Goal: Task Accomplishment & Management: Complete application form

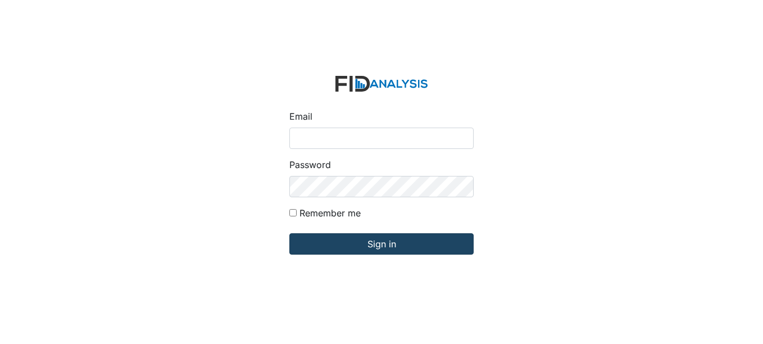
type input "[EMAIL_ADDRESS][DOMAIN_NAME]"
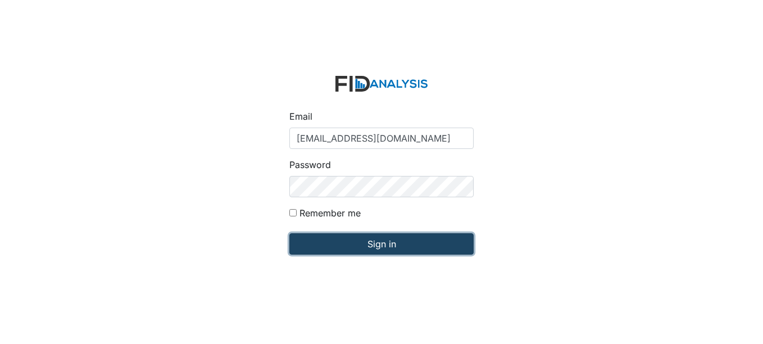
click at [323, 244] on input "Sign in" at bounding box center [381, 243] width 184 height 21
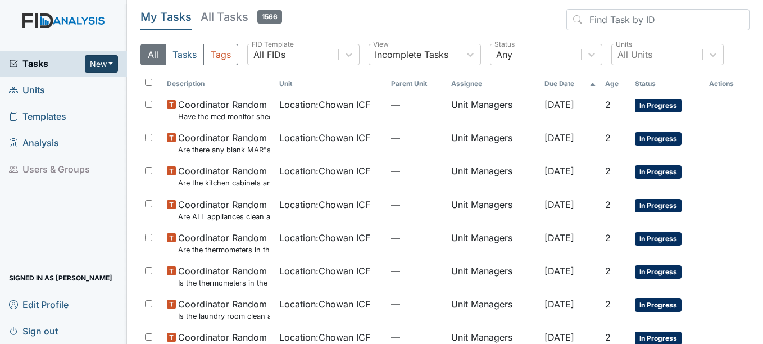
click at [94, 63] on button "New" at bounding box center [102, 63] width 34 height 17
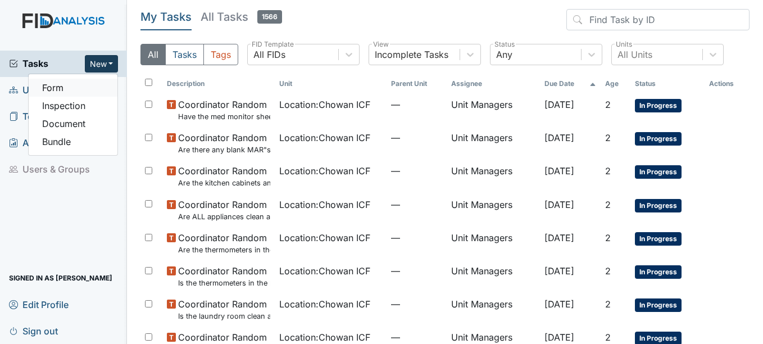
click at [94, 88] on link "Form" at bounding box center [73, 88] width 89 height 18
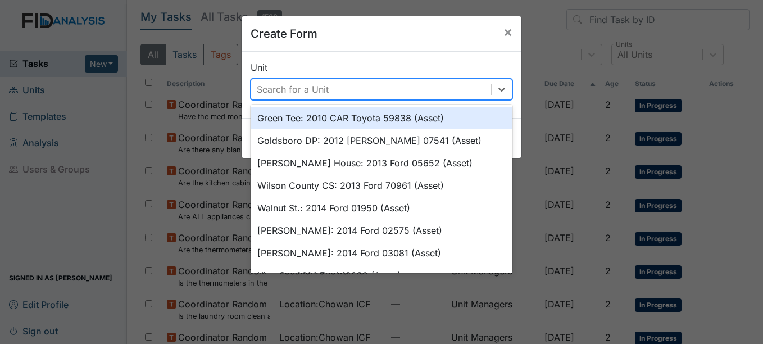
click at [279, 81] on div "Search for a Unit" at bounding box center [371, 89] width 240 height 20
type input "h"
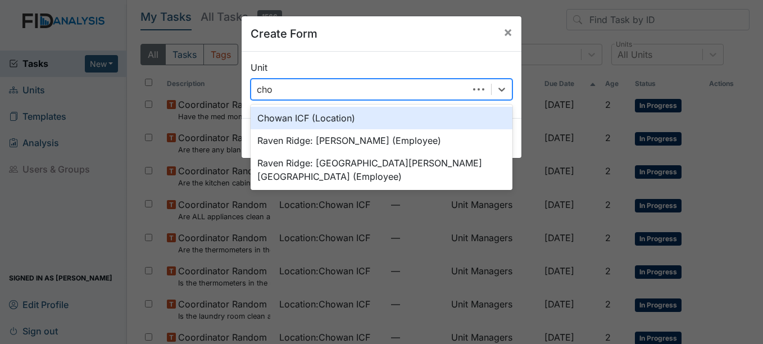
type input "chow"
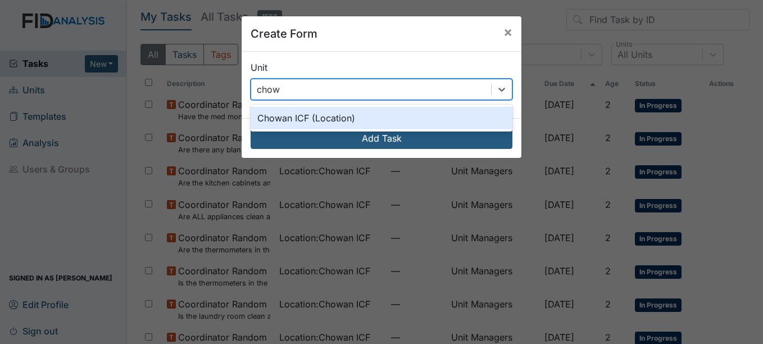
click at [297, 111] on div "Chowan ICF (Location)" at bounding box center [382, 118] width 262 height 22
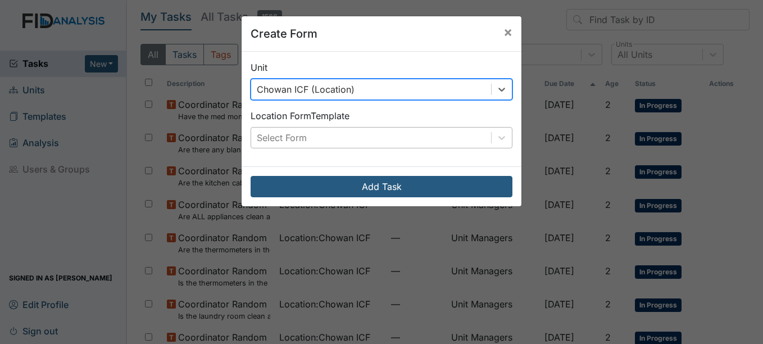
click at [300, 148] on div "Select Form" at bounding box center [382, 137] width 262 height 21
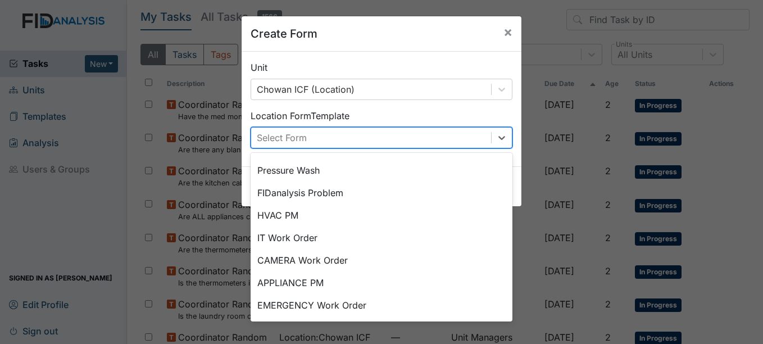
scroll to position [140, 0]
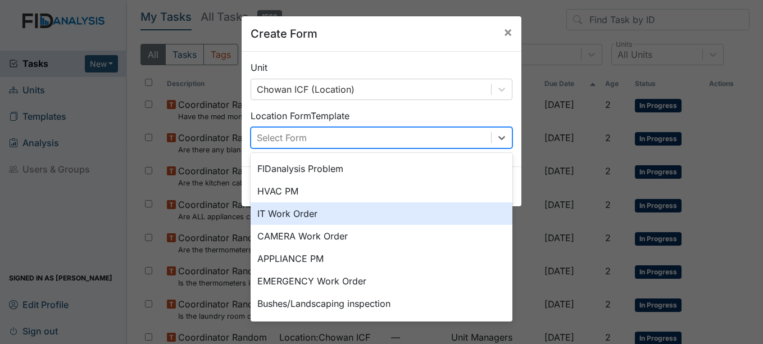
click at [359, 219] on div "IT Work Order" at bounding box center [382, 213] width 262 height 22
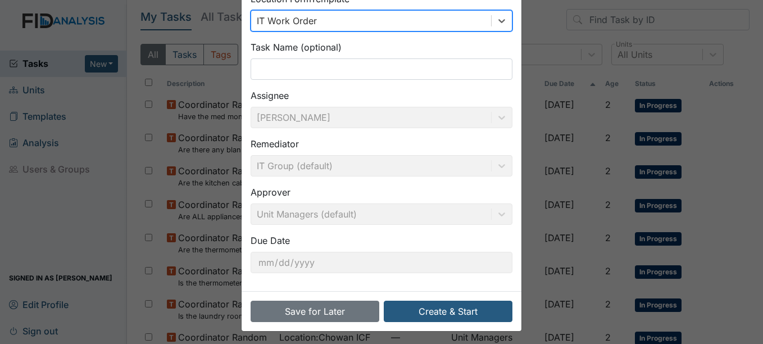
scroll to position [91, 0]
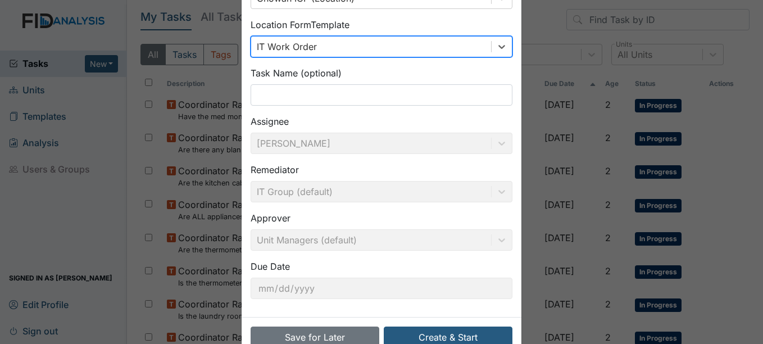
click at [482, 55] on div "IT Work Order" at bounding box center [371, 47] width 240 height 20
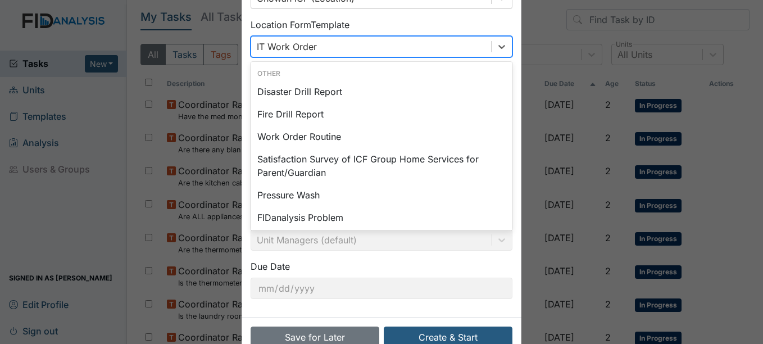
scroll to position [51, 0]
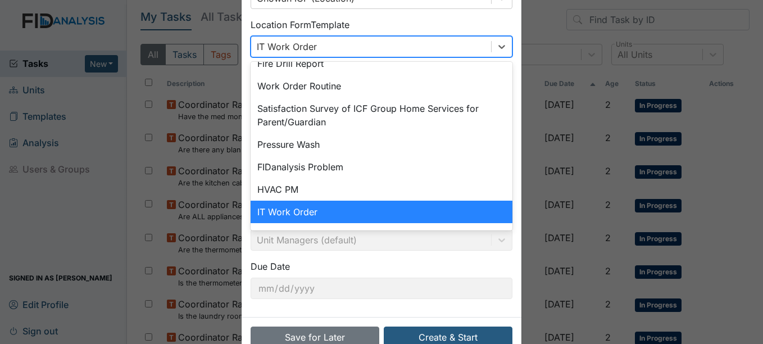
click at [464, 215] on div "IT Work Order" at bounding box center [382, 212] width 262 height 22
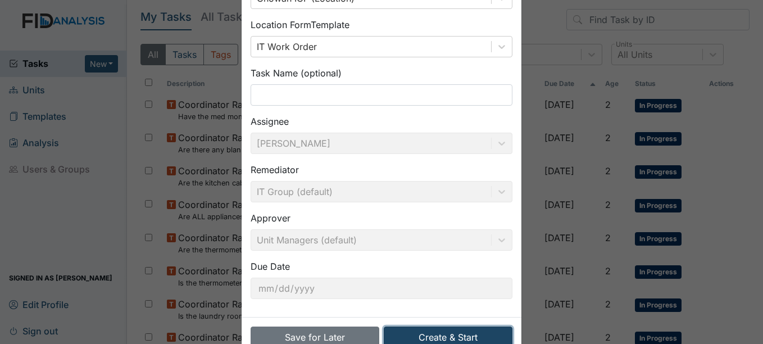
click at [456, 327] on button "Create & Start" at bounding box center [448, 337] width 129 height 21
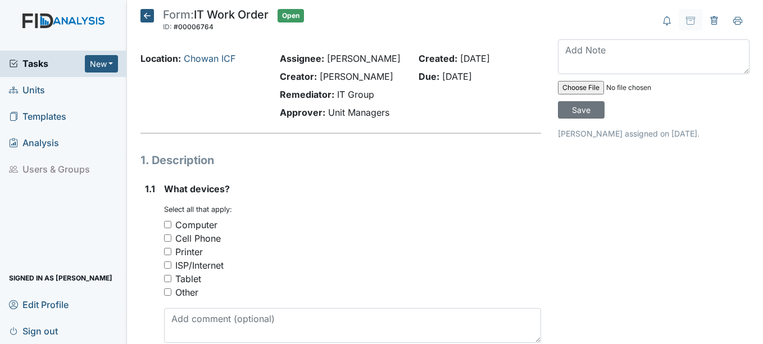
click at [212, 263] on div "ISP/Internet" at bounding box center [199, 265] width 48 height 13
click at [171, 263] on input "ISP/Internet" at bounding box center [167, 264] width 7 height 7
checkbox input "true"
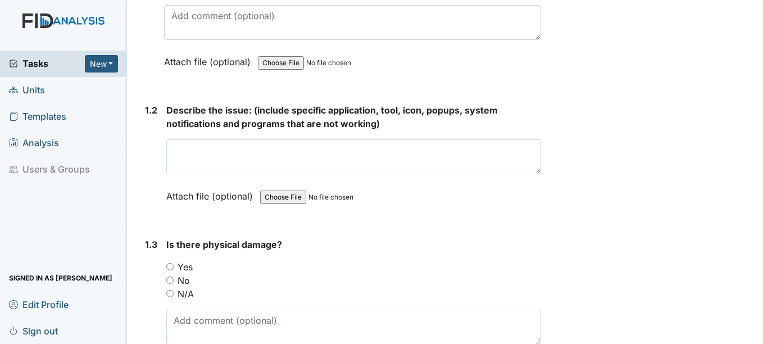
scroll to position [311, 0]
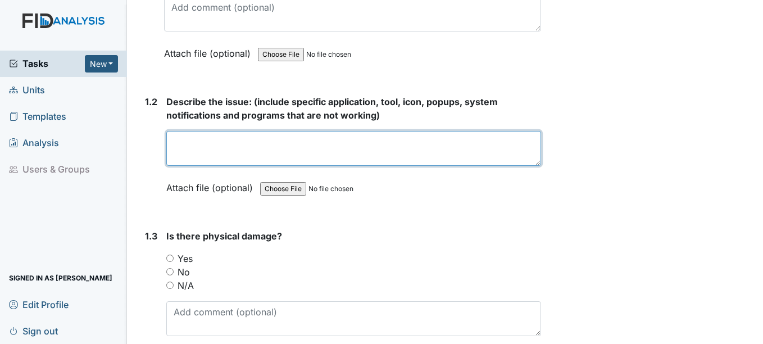
click at [411, 154] on textarea at bounding box center [353, 148] width 374 height 35
type textarea "w"
type textarea "wifi currently down"
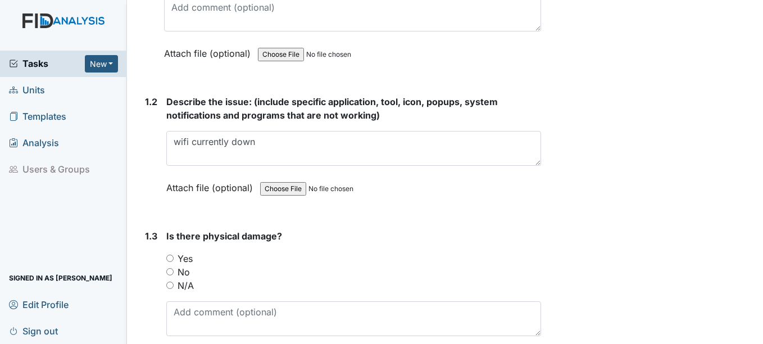
click at [170, 271] on input "No" at bounding box center [169, 271] width 7 height 7
radio input "true"
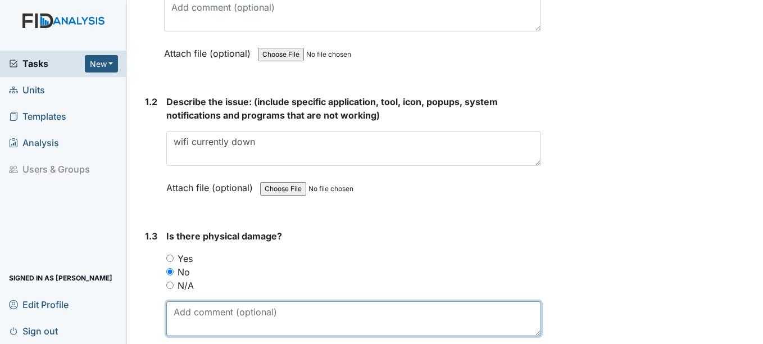
click at [178, 309] on textarea at bounding box center [353, 318] width 374 height 35
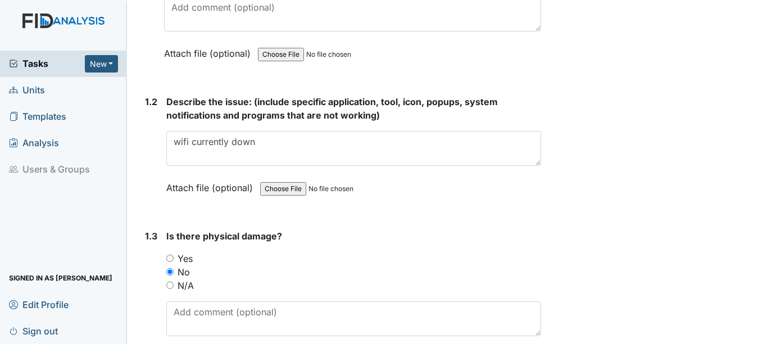
click at [173, 286] on input "N/A" at bounding box center [169, 285] width 7 height 7
radio input "true"
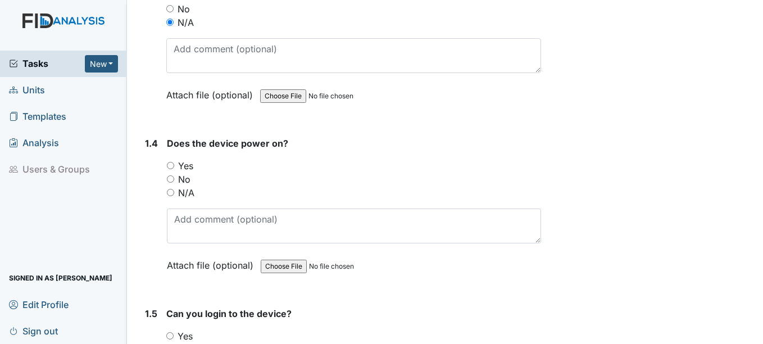
scroll to position [577, 0]
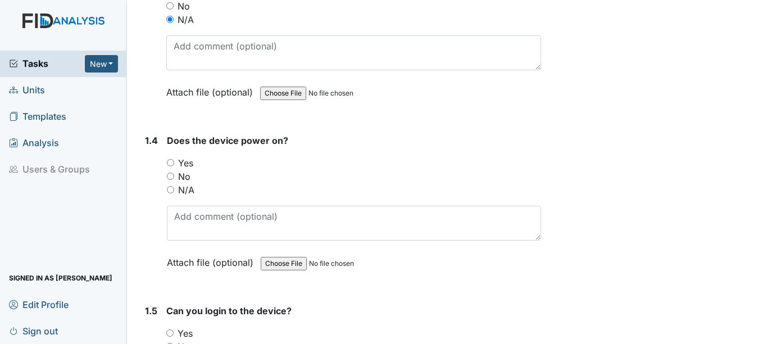
click at [179, 191] on label "N/A" at bounding box center [186, 189] width 16 height 13
click at [174, 191] on input "N/A" at bounding box center [170, 189] width 7 height 7
radio input "true"
click at [183, 175] on label "No" at bounding box center [184, 176] width 12 height 13
click at [174, 175] on input "No" at bounding box center [170, 176] width 7 height 7
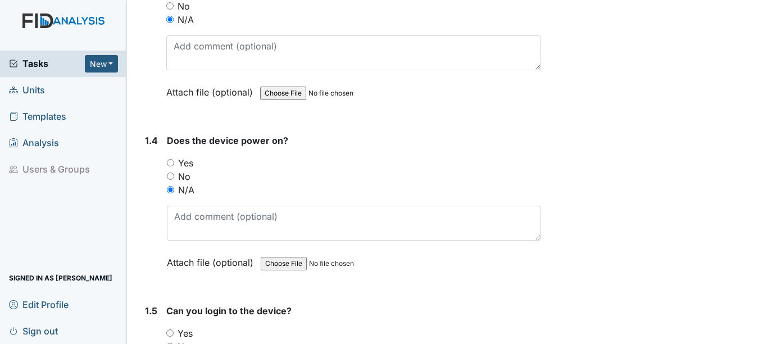
radio input "true"
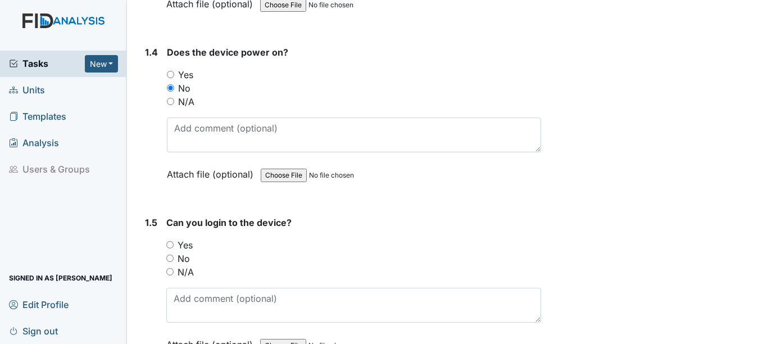
scroll to position [667, 0]
click at [186, 270] on label "N/A" at bounding box center [186, 270] width 16 height 13
click at [174, 270] on input "N/A" at bounding box center [169, 270] width 7 height 7
radio input "true"
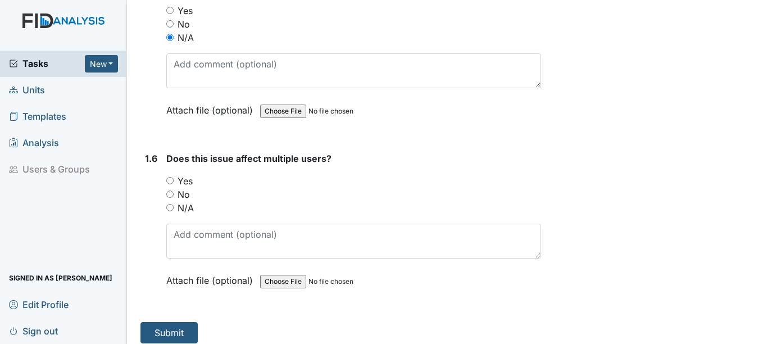
scroll to position [908, 0]
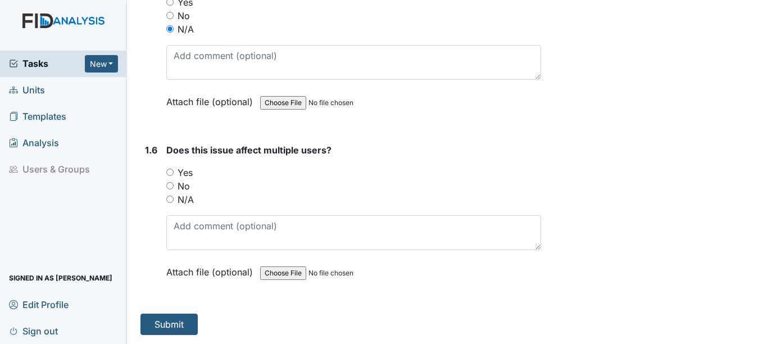
click at [179, 178] on label "Yes" at bounding box center [185, 172] width 15 height 13
click at [174, 176] on input "Yes" at bounding box center [169, 172] width 7 height 7
radio input "true"
click at [161, 327] on button "Submit" at bounding box center [169, 324] width 57 height 21
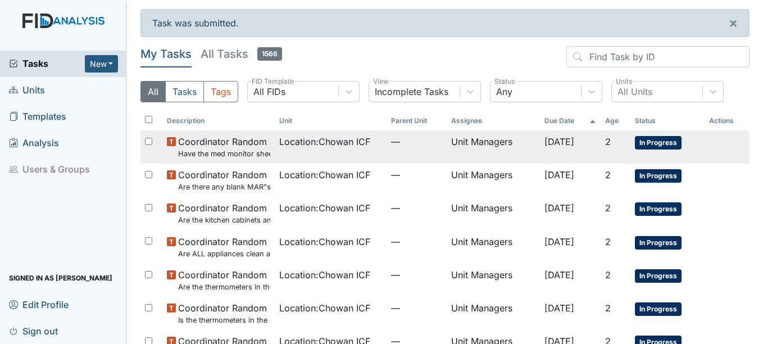
click at [545, 142] on span "[DATE]" at bounding box center [560, 141] width 30 height 11
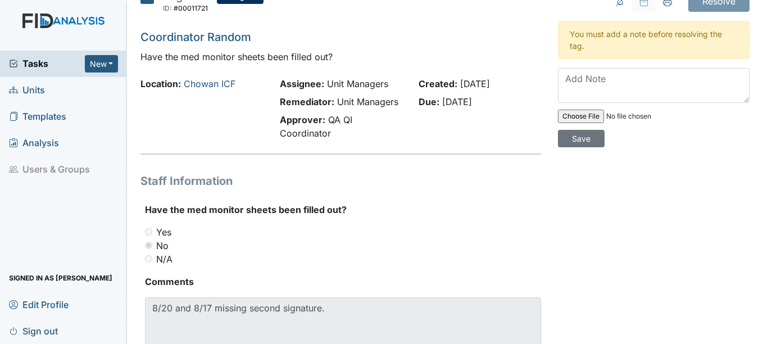
scroll to position [1, 0]
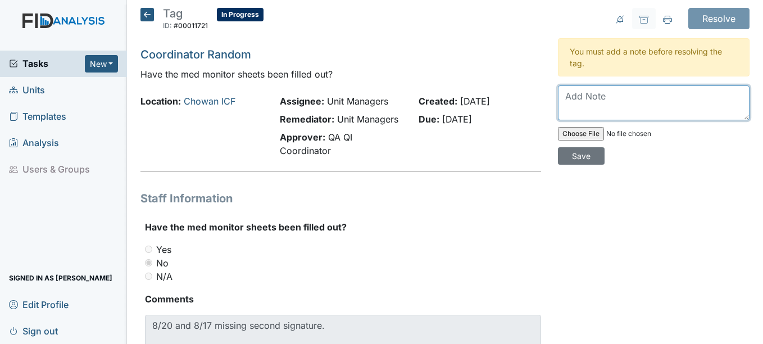
click at [587, 110] on textarea at bounding box center [654, 102] width 192 height 35
type textarea "p"
click at [652, 99] on textarea "Staff signed for dated 8/20 and 8/17." at bounding box center [654, 102] width 192 height 35
type textarea "Staff signed for dates 8/20 and 8/17."
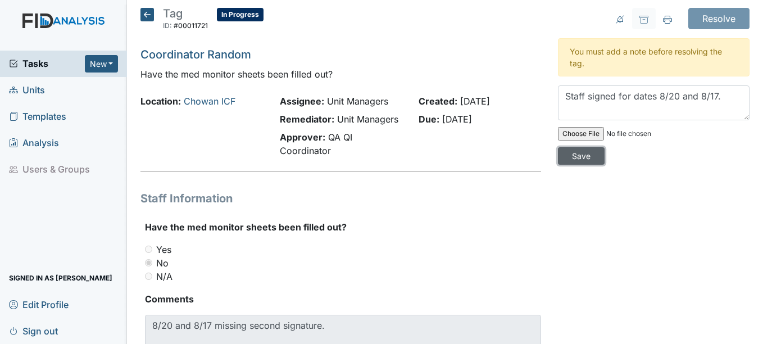
click at [578, 152] on input "Save" at bounding box center [581, 155] width 47 height 17
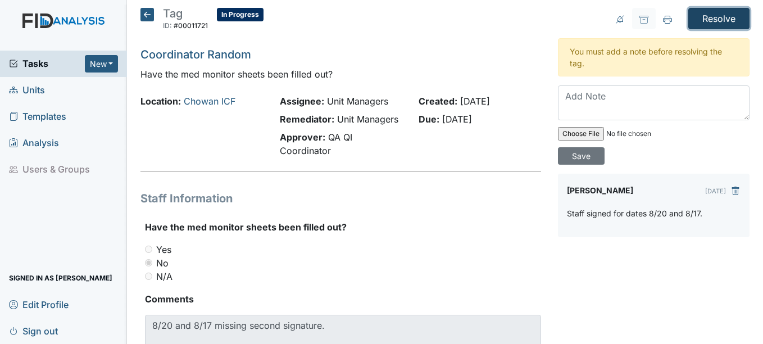
click at [691, 17] on input "Resolve" at bounding box center [718, 18] width 61 height 21
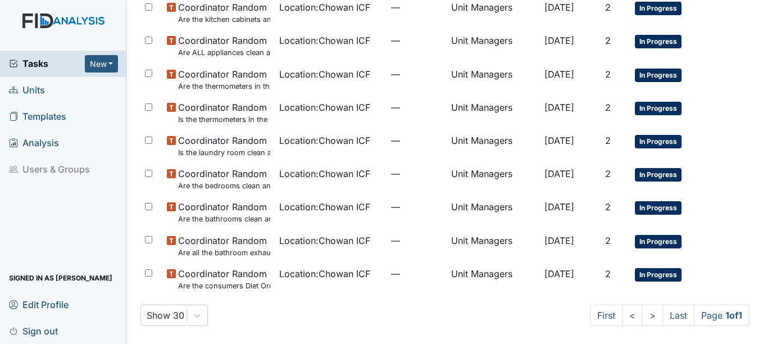
scroll to position [21, 0]
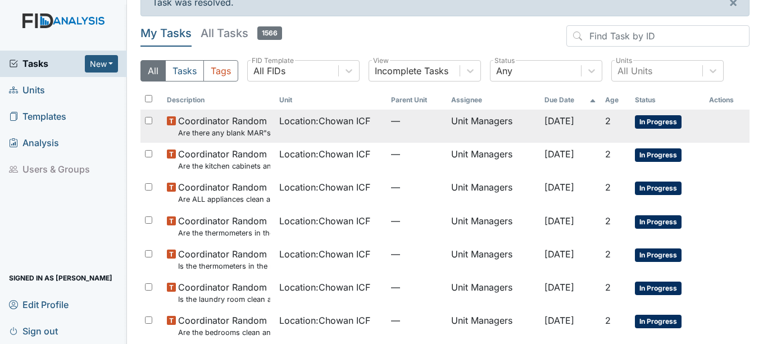
click at [567, 133] on td "[DATE]" at bounding box center [570, 126] width 61 height 33
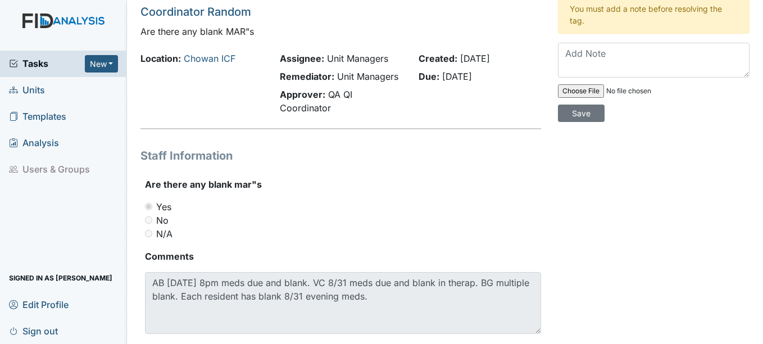
scroll to position [58, 0]
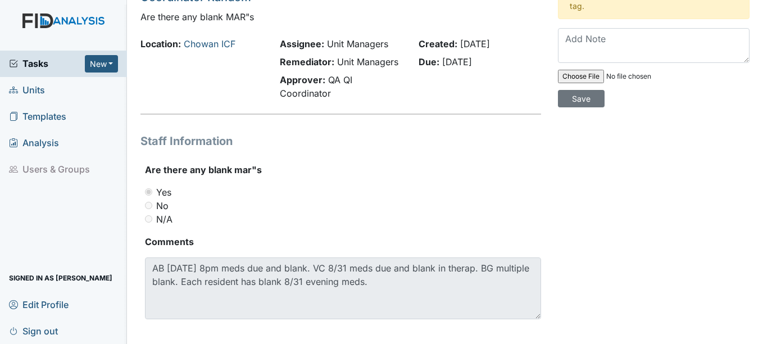
click at [746, 192] on div "Resolve Archive Task × Are you sure you want to archive this task? It will appe…" at bounding box center [654, 149] width 209 height 396
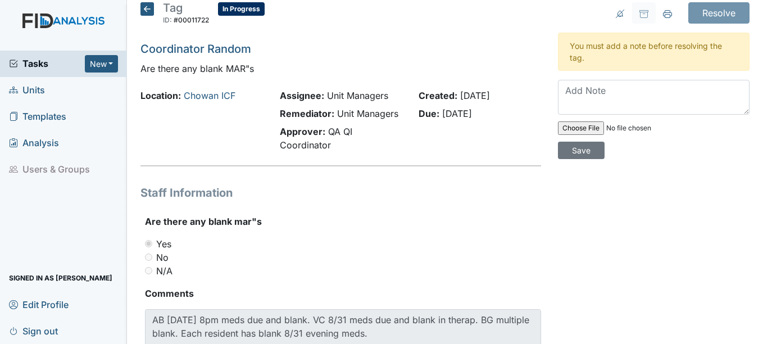
scroll to position [0, 0]
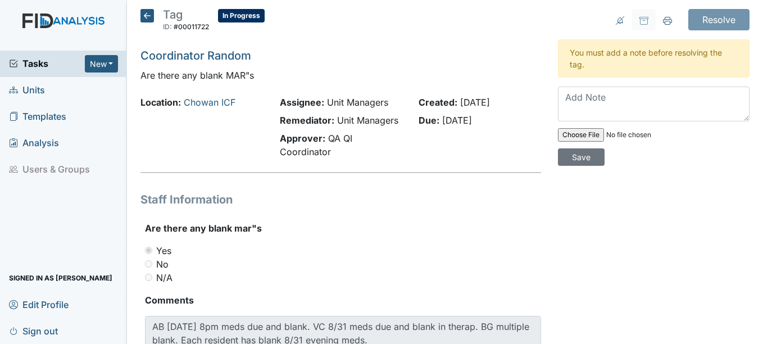
click at [146, 19] on icon at bounding box center [147, 15] width 13 height 13
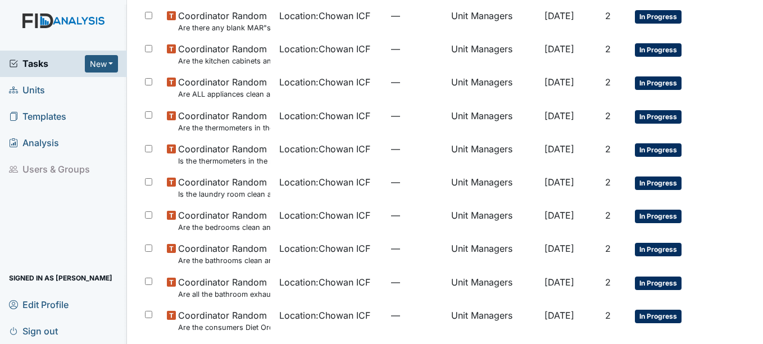
scroll to position [130, 0]
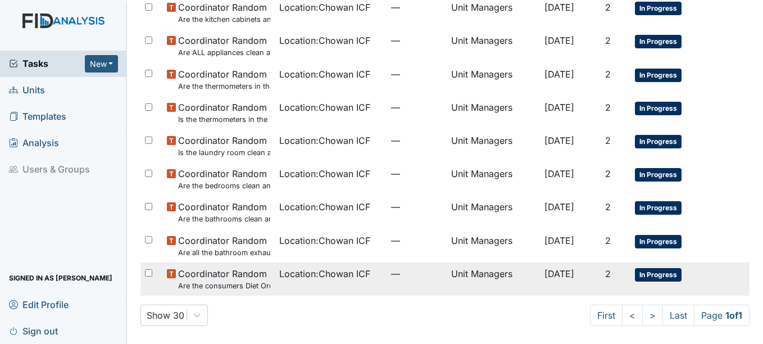
click at [454, 266] on td "Unit Managers" at bounding box center [493, 278] width 93 height 33
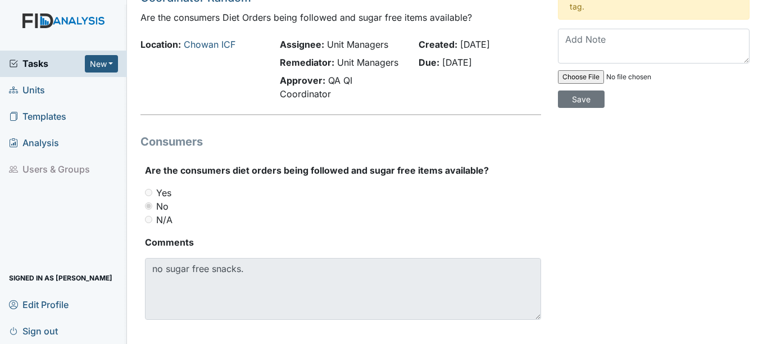
scroll to position [51, 0]
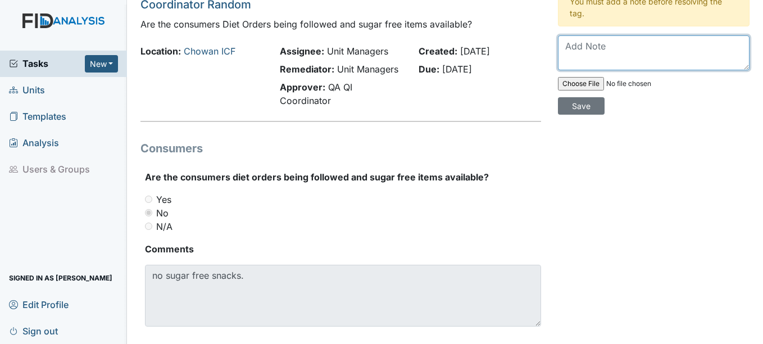
click at [687, 61] on textarea at bounding box center [654, 52] width 192 height 35
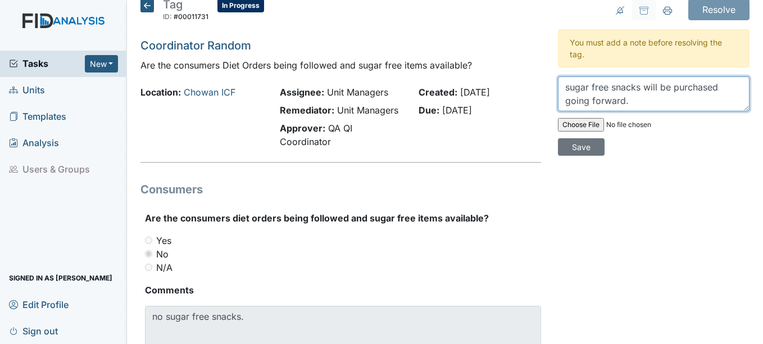
scroll to position [0, 0]
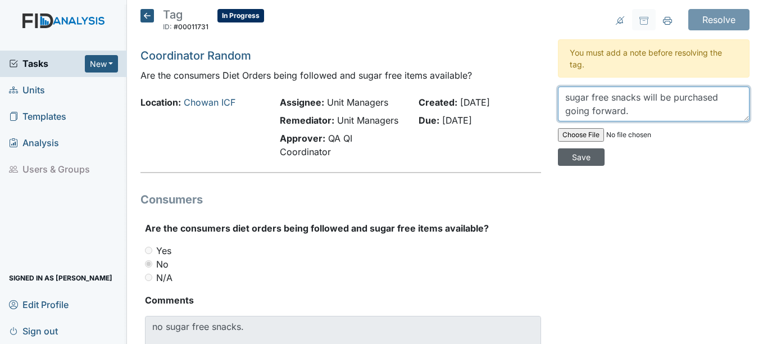
type textarea "sugar free snacks will be purchased going forward."
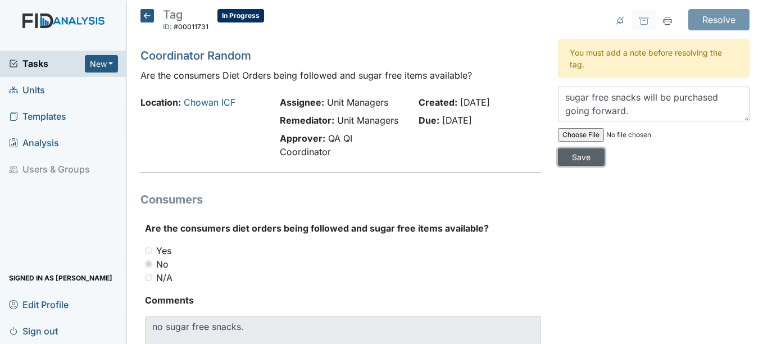
click at [577, 156] on input "Save" at bounding box center [581, 156] width 47 height 17
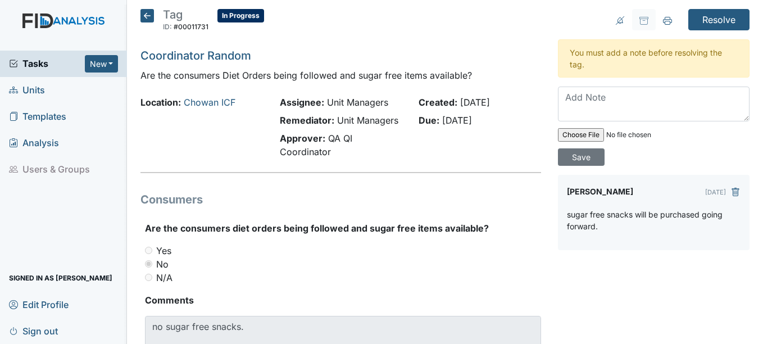
click at [696, 31] on div "Resolve Archive Task × Are you sure you want to archive this task? It will appe…" at bounding box center [654, 207] width 209 height 396
click at [701, 25] on input "Resolve" at bounding box center [718, 19] width 61 height 21
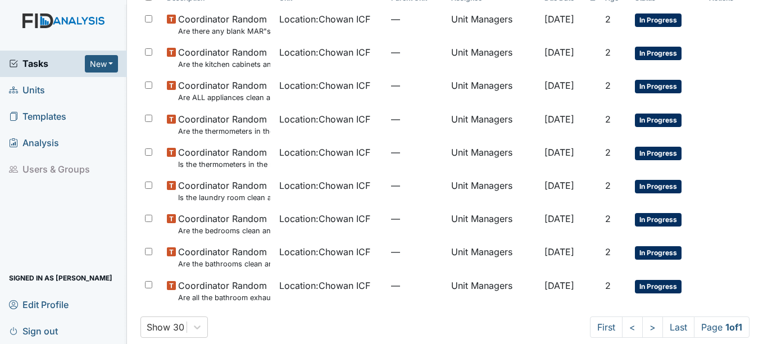
scroll to position [121, 0]
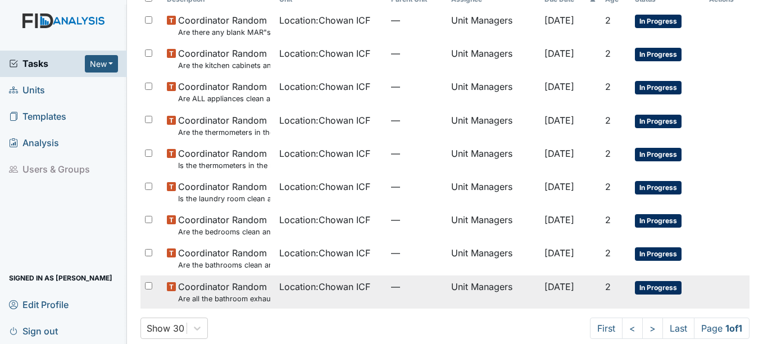
click at [489, 280] on td "Unit Managers" at bounding box center [493, 291] width 93 height 33
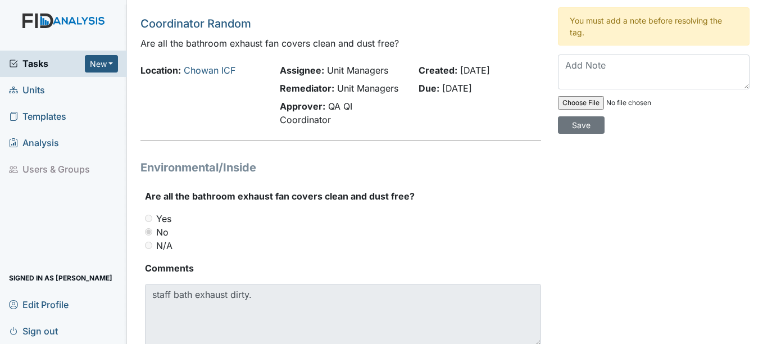
scroll to position [31, 0]
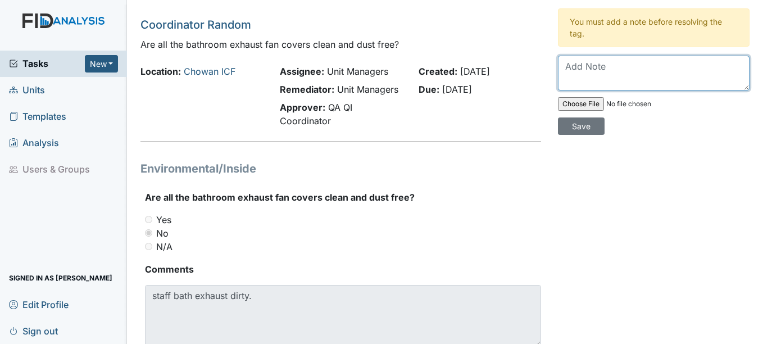
click at [653, 79] on textarea at bounding box center [654, 73] width 192 height 35
type textarea "s"
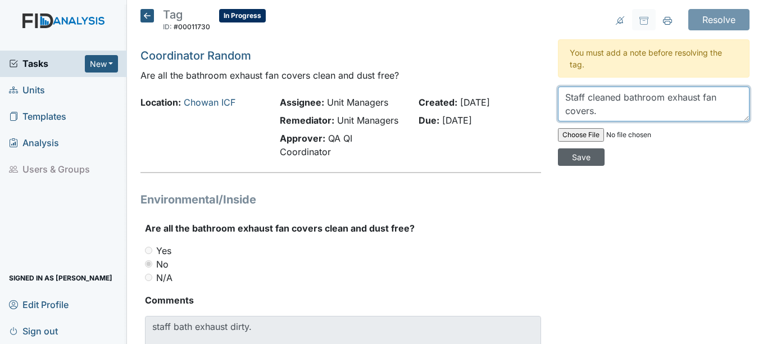
type textarea "Staff cleaned bathroom exhaust fan covers."
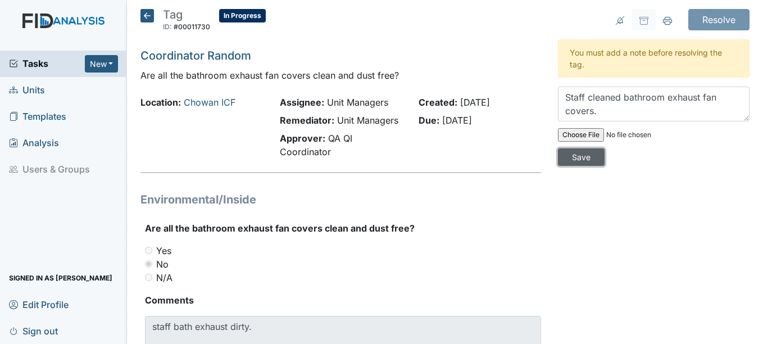
click at [577, 157] on input "Save" at bounding box center [581, 156] width 47 height 17
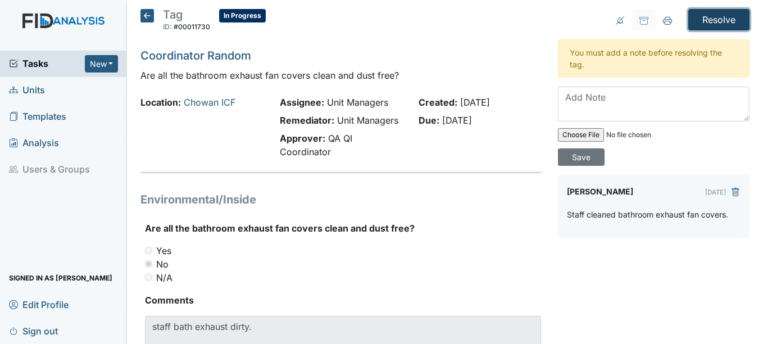
click at [714, 11] on input "Resolve" at bounding box center [718, 19] width 61 height 21
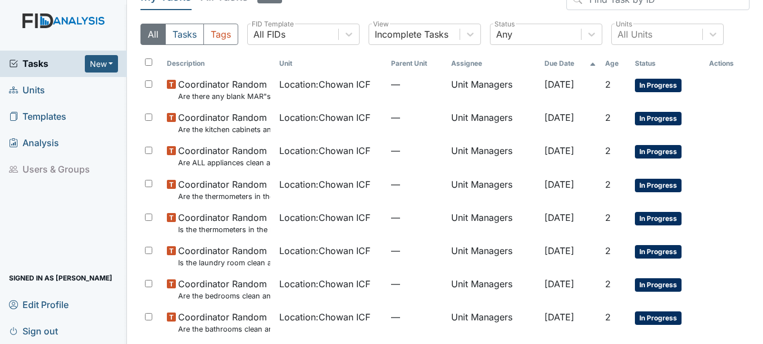
scroll to position [101, 0]
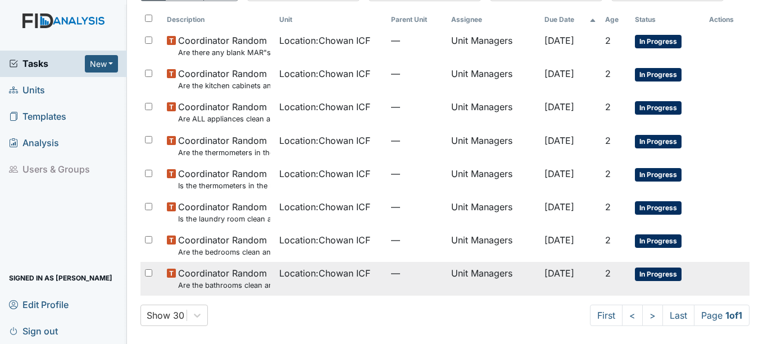
click at [481, 267] on td "Unit Managers" at bounding box center [493, 278] width 93 height 33
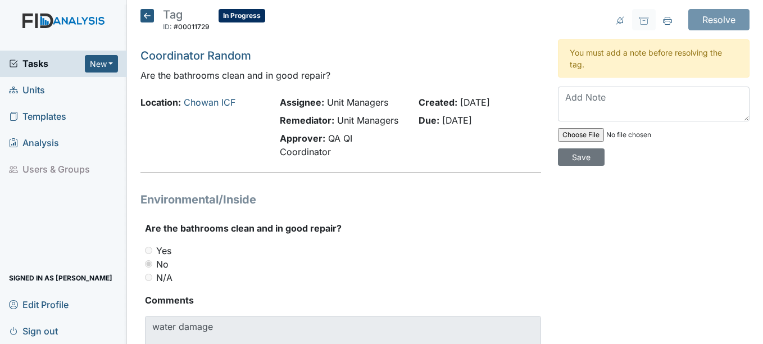
click at [148, 17] on icon at bounding box center [147, 15] width 13 height 13
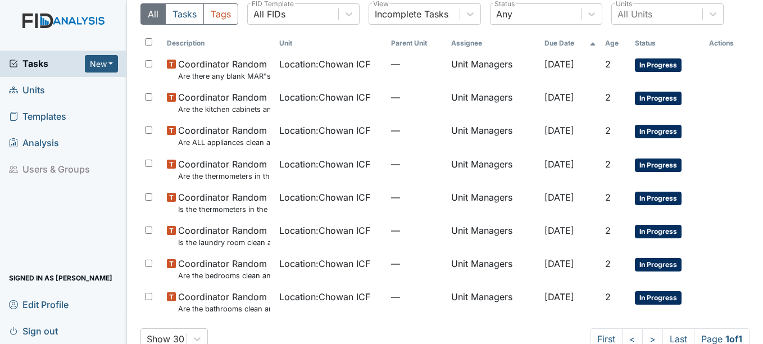
scroll to position [28, 0]
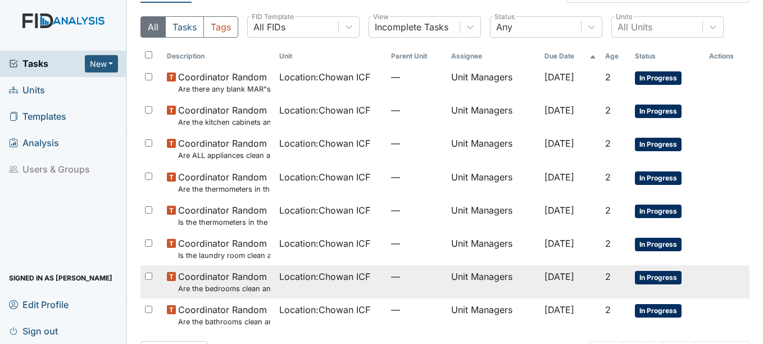
click at [387, 287] on td "—" at bounding box center [417, 281] width 60 height 33
